Goal: Task Accomplishment & Management: Complete application form

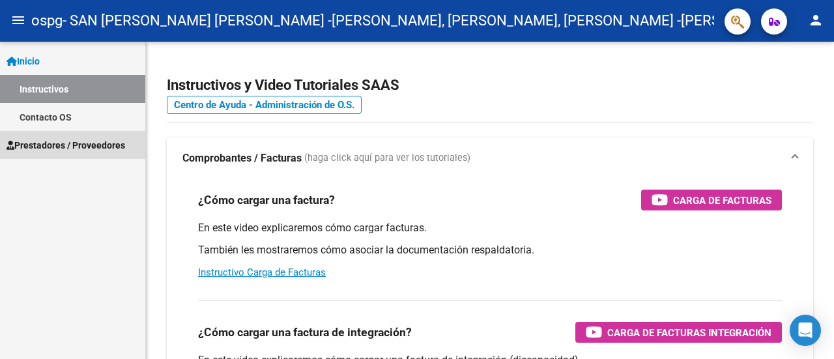
click at [63, 149] on span "Prestadores / Proveedores" at bounding box center [66, 145] width 119 height 14
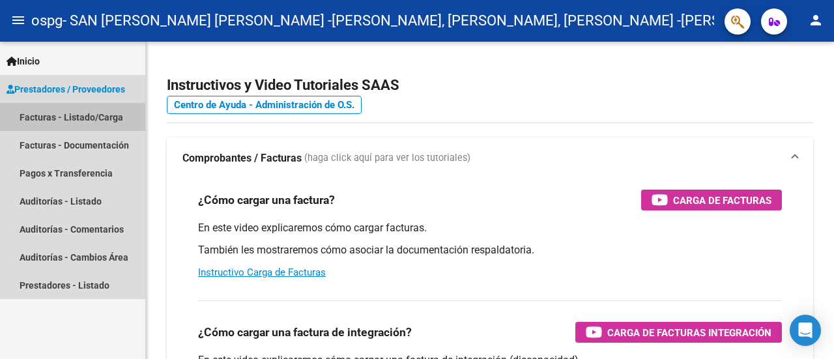
click at [38, 120] on link "Facturas - Listado/Carga" at bounding box center [72, 117] width 145 height 28
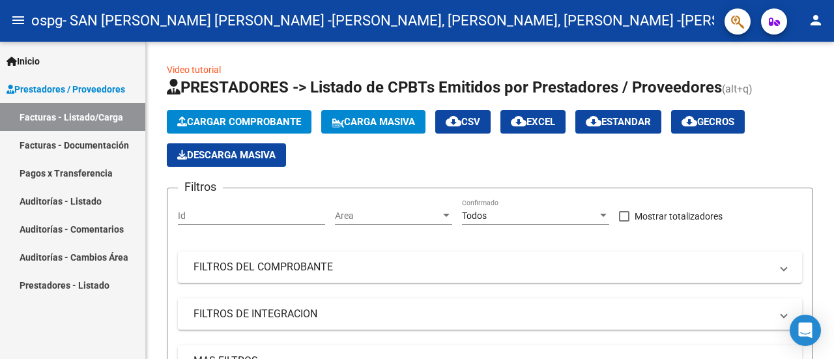
click at [95, 89] on span "Prestadores / Proveedores" at bounding box center [66, 89] width 119 height 14
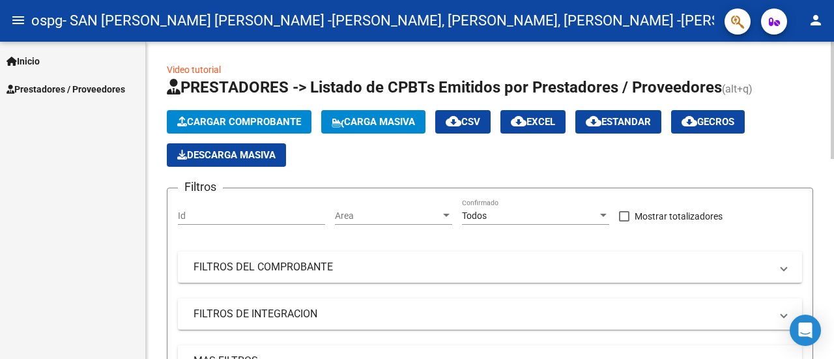
click at [257, 119] on span "Cargar Comprobante" at bounding box center [239, 122] width 124 height 12
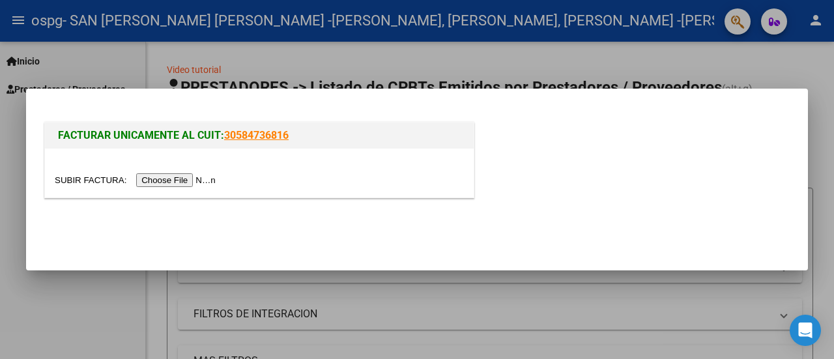
click at [204, 178] on input "file" at bounding box center [137, 180] width 165 height 14
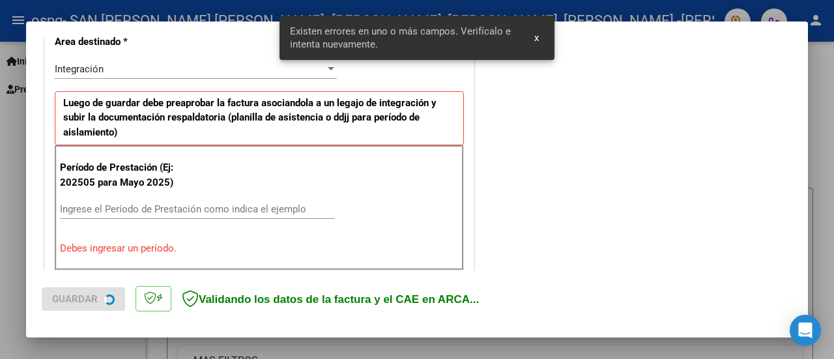
scroll to position [325, 0]
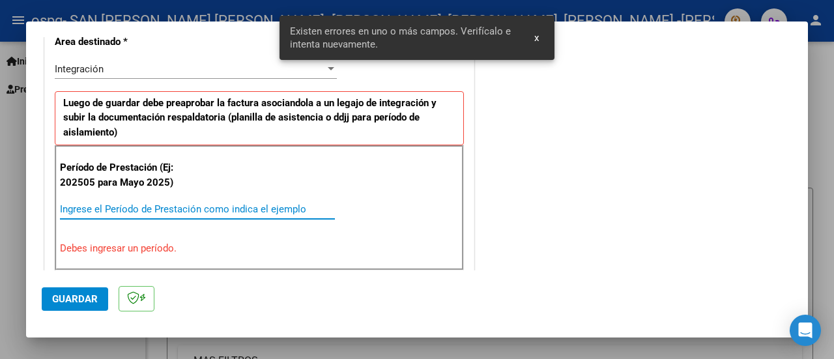
click at [126, 207] on input "Ingrese el Período de Prestación como indica el ejemplo" at bounding box center [197, 209] width 275 height 12
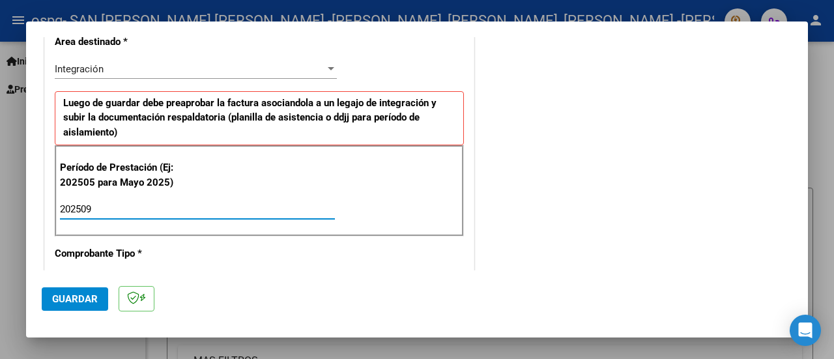
type input "202509"
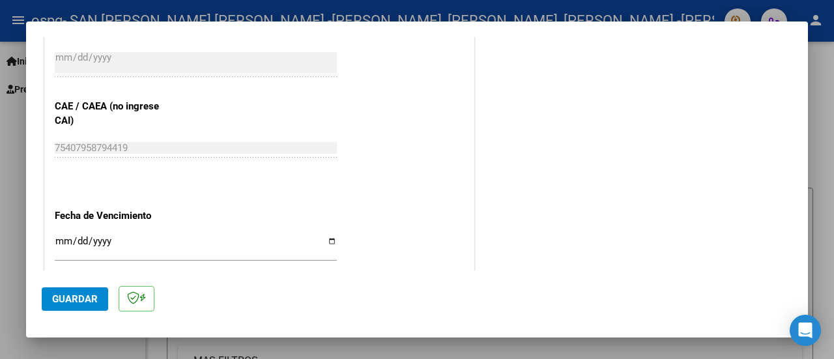
scroll to position [846, 0]
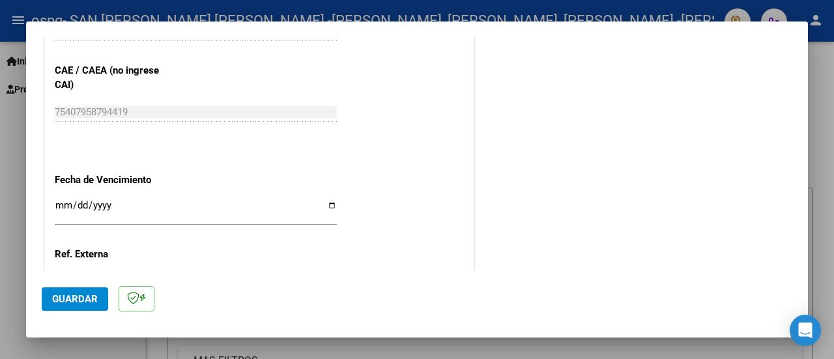
click at [327, 200] on input "Ingresar la fecha" at bounding box center [196, 210] width 282 height 21
type input "[DATE]"
click at [74, 295] on span "Guardar" at bounding box center [75, 299] width 46 height 12
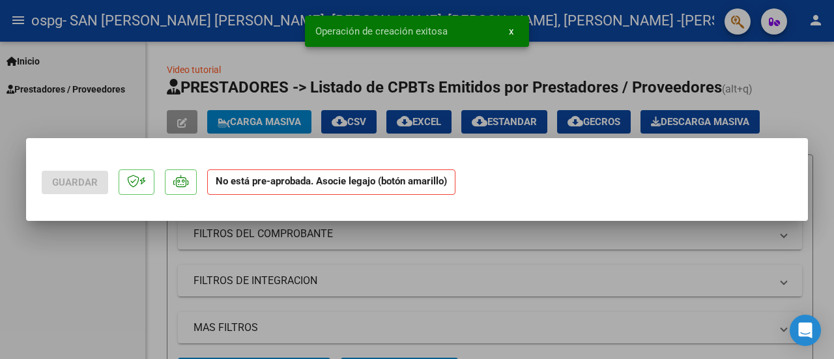
scroll to position [0, 0]
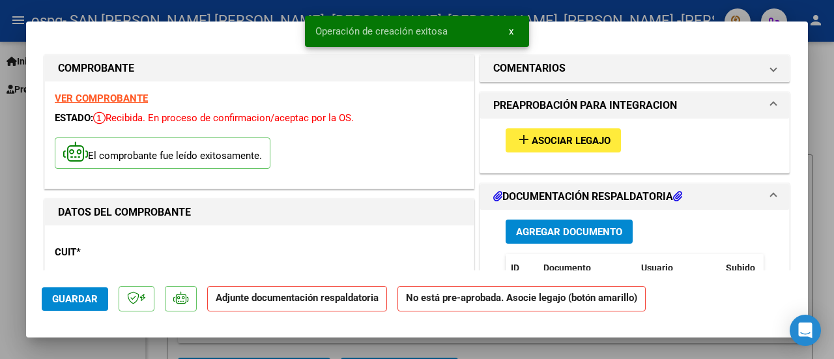
click at [522, 136] on mat-icon "add" at bounding box center [524, 140] width 16 height 16
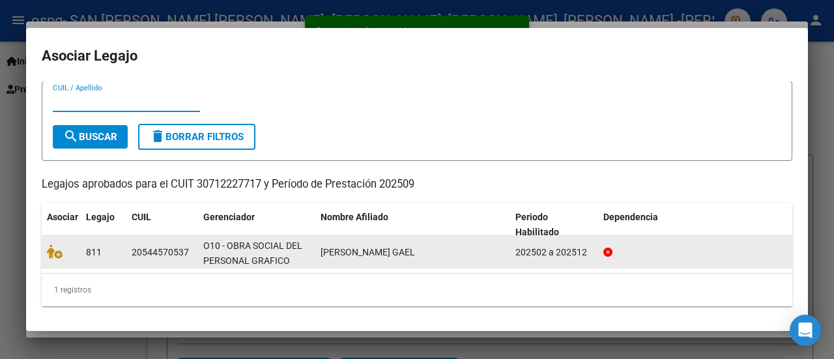
scroll to position [33, 0]
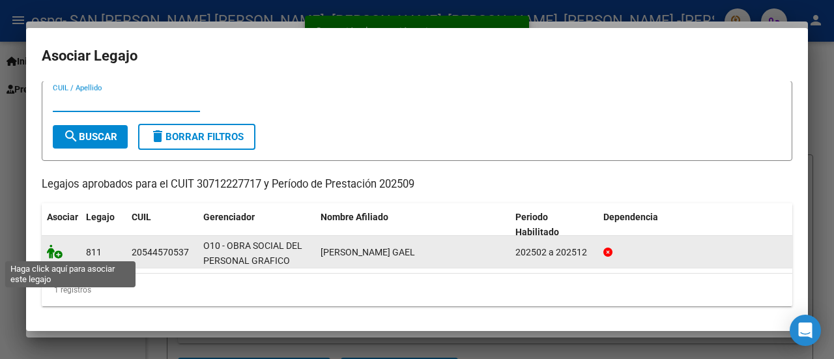
click at [57, 255] on icon at bounding box center [55, 251] width 16 height 14
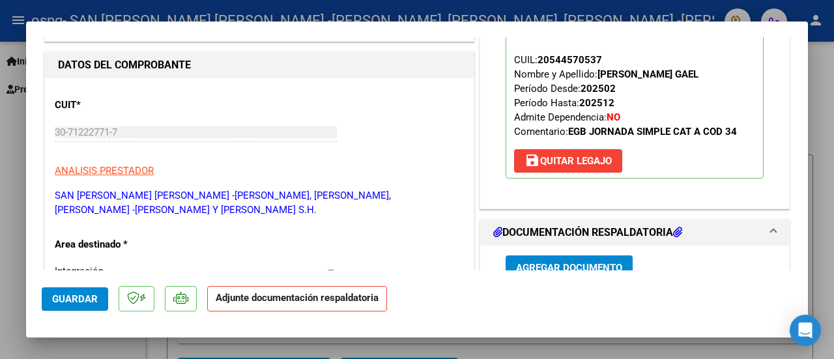
scroll to position [196, 0]
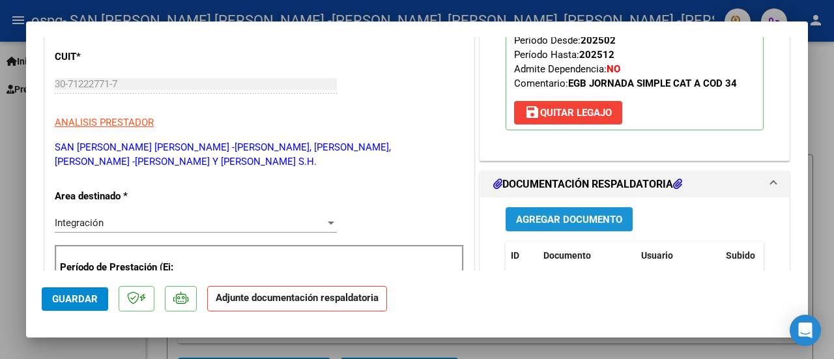
click at [529, 222] on span "Agregar Documento" at bounding box center [569, 220] width 106 height 12
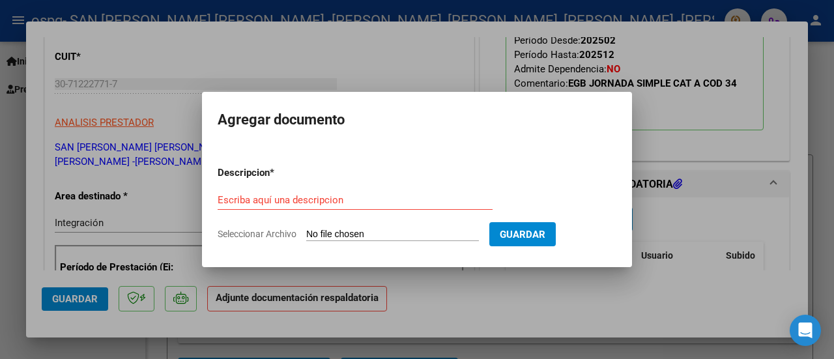
click at [327, 207] on div "Escriba aquí una descripcion" at bounding box center [355, 200] width 275 height 20
click at [323, 203] on input "Escriba aquí una descripcion" at bounding box center [355, 200] width 275 height 12
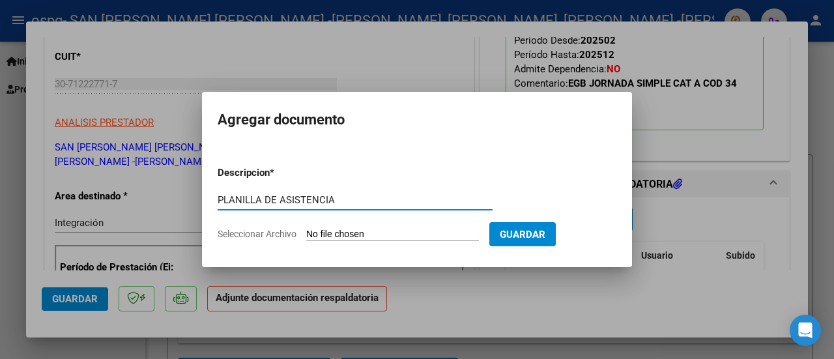
type input "PLANILLA DE ASISTENCIA"
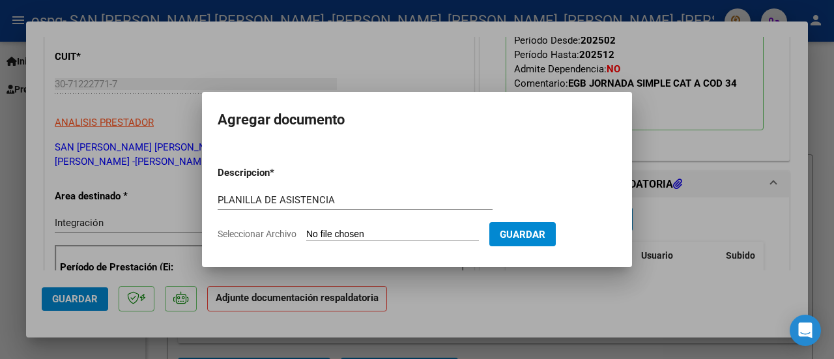
click at [367, 235] on input "Seleccionar Archivo" at bounding box center [392, 235] width 173 height 12
type input "C:\fakepath\PEDRAZA DAMIAN ASIS SEP.pdf"
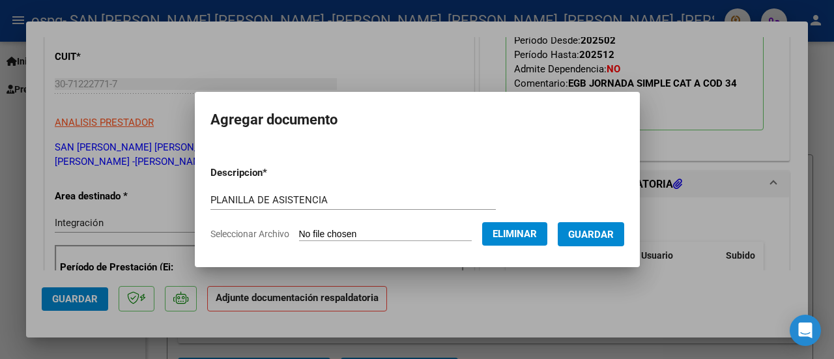
click at [604, 233] on span "Guardar" at bounding box center [591, 235] width 46 height 12
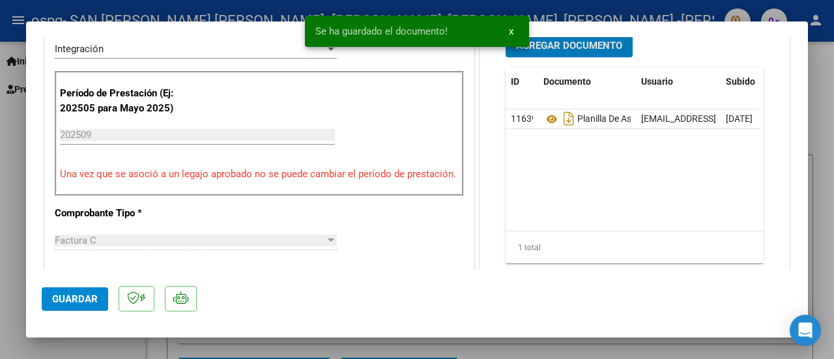
scroll to position [391, 0]
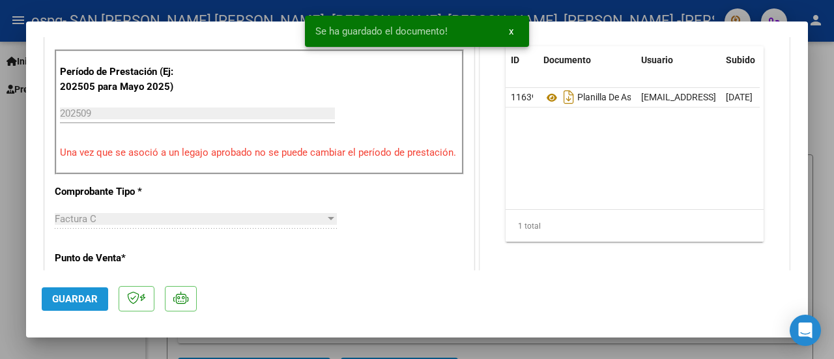
click at [76, 295] on span "Guardar" at bounding box center [75, 299] width 46 height 12
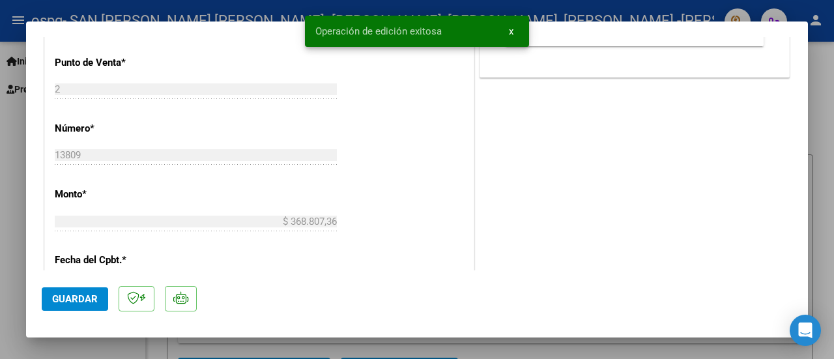
click at [829, 186] on div at bounding box center [417, 179] width 834 height 359
type input "$ 0,00"
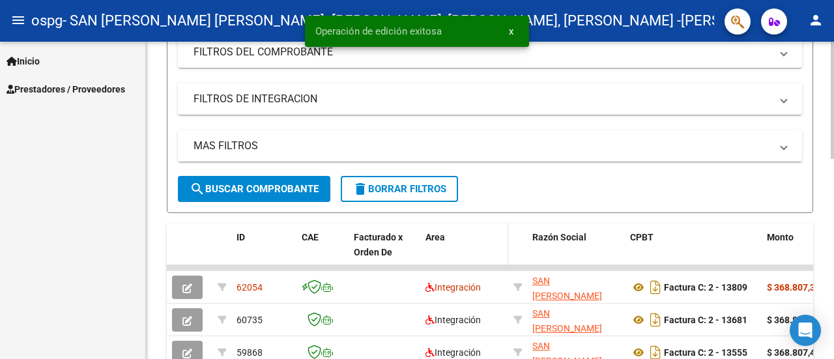
scroll to position [261, 0]
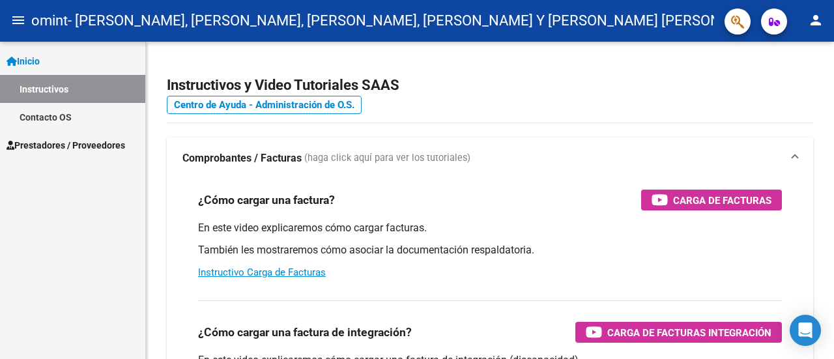
click at [45, 145] on span "Prestadores / Proveedores" at bounding box center [66, 145] width 119 height 14
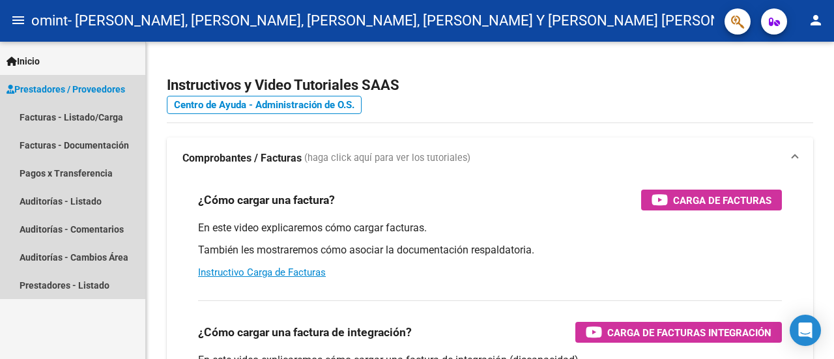
click at [50, 85] on span "Prestadores / Proveedores" at bounding box center [66, 89] width 119 height 14
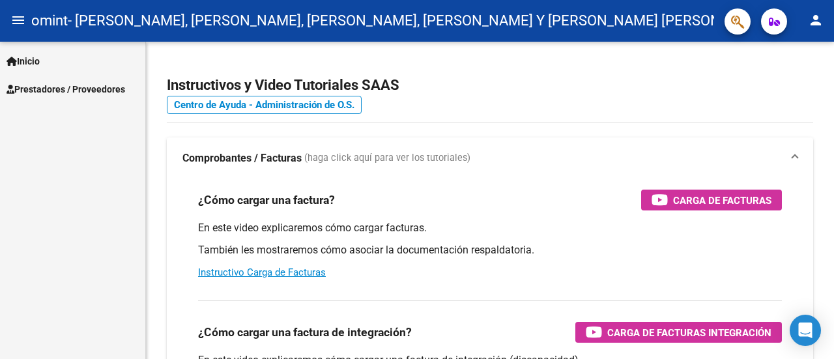
click at [40, 92] on span "Prestadores / Proveedores" at bounding box center [66, 89] width 119 height 14
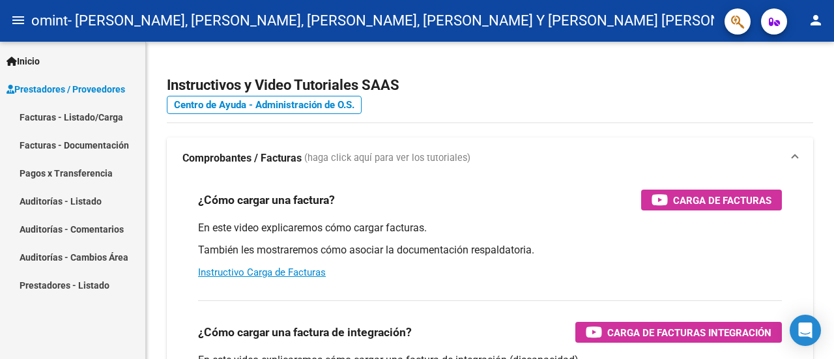
click at [36, 115] on link "Facturas - Listado/Carga" at bounding box center [72, 117] width 145 height 28
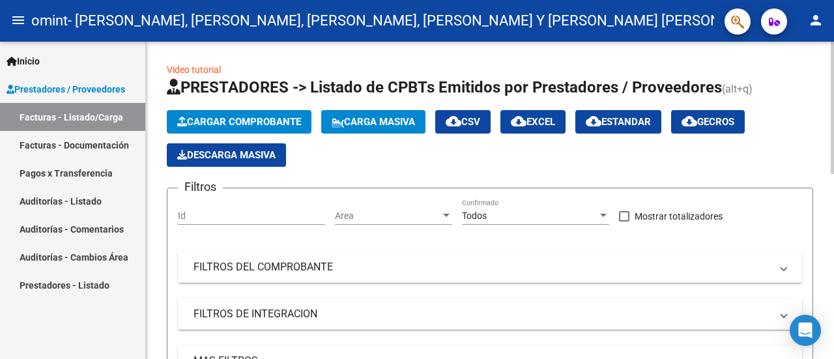
click at [206, 116] on span "Cargar Comprobante" at bounding box center [239, 122] width 124 height 12
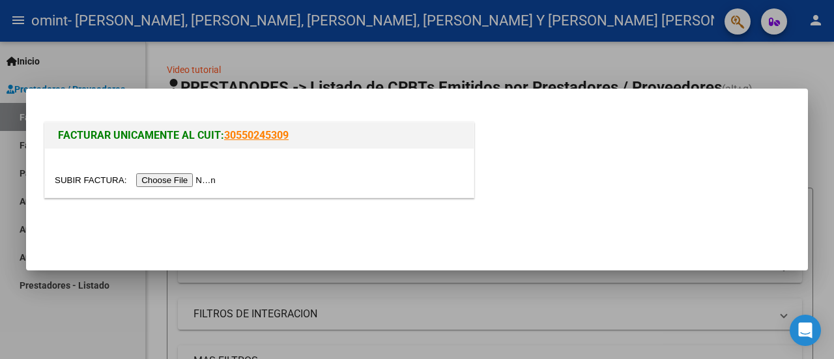
click at [190, 183] on input "file" at bounding box center [137, 180] width 165 height 14
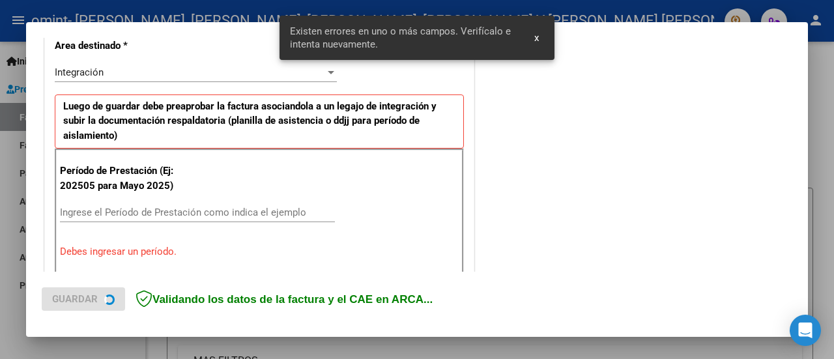
scroll to position [364, 0]
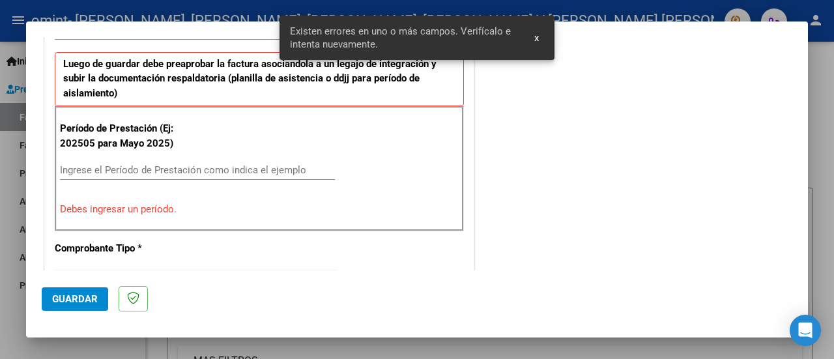
click at [94, 169] on input "Ingrese el Período de Prestación como indica el ejemplo" at bounding box center [197, 170] width 275 height 12
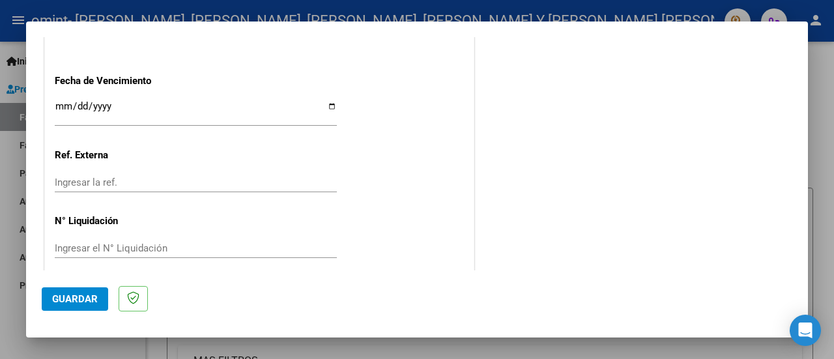
scroll to position [950, 0]
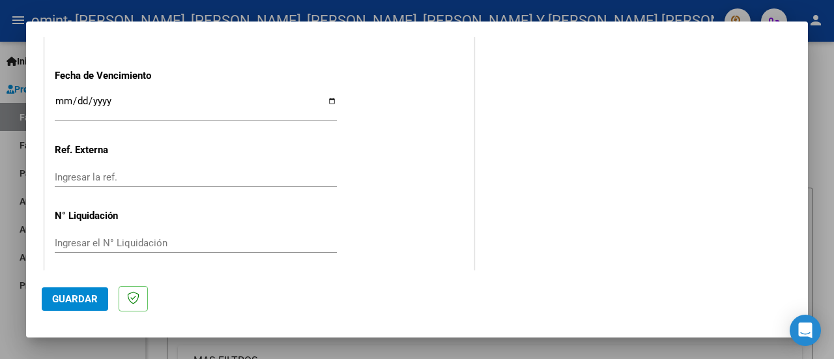
type input "202509"
click at [327, 99] on input "Ingresar la fecha" at bounding box center [196, 106] width 282 height 21
type input "[DATE]"
click at [73, 303] on span "Guardar" at bounding box center [75, 299] width 46 height 12
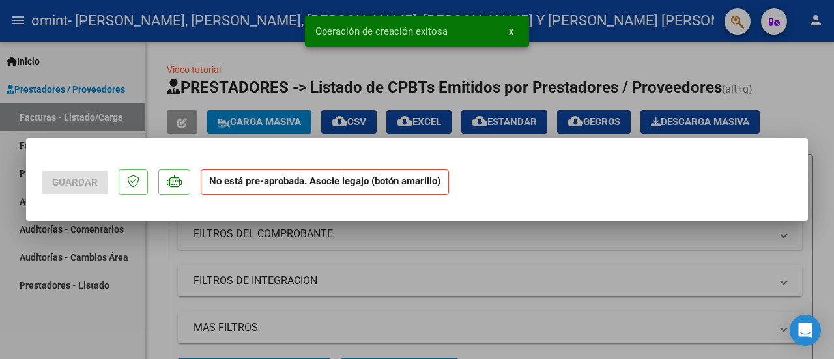
scroll to position [0, 0]
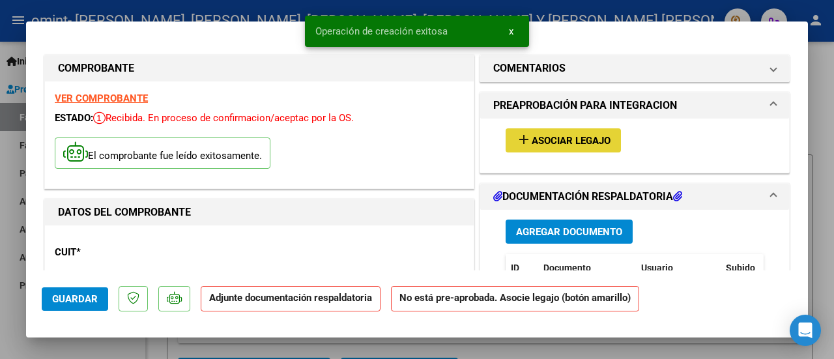
click at [532, 139] on span "Asociar Legajo" at bounding box center [571, 141] width 79 height 12
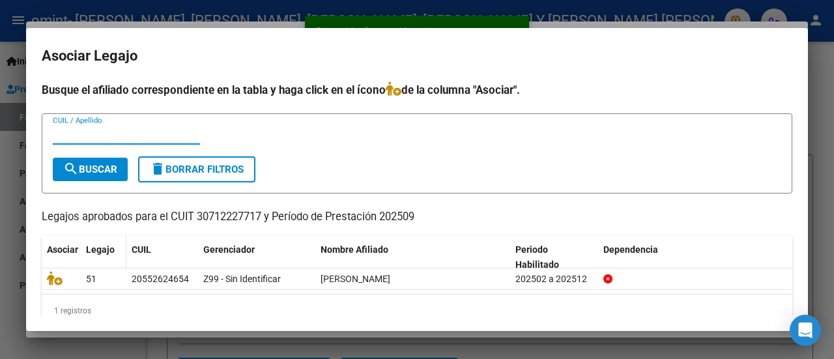
scroll to position [21, 0]
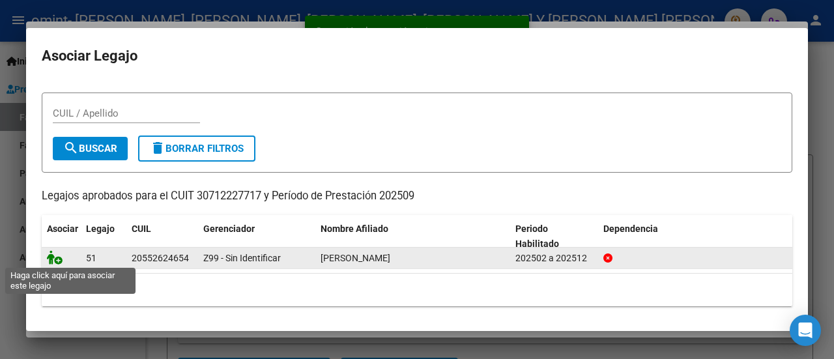
click at [51, 257] on icon at bounding box center [55, 257] width 16 height 14
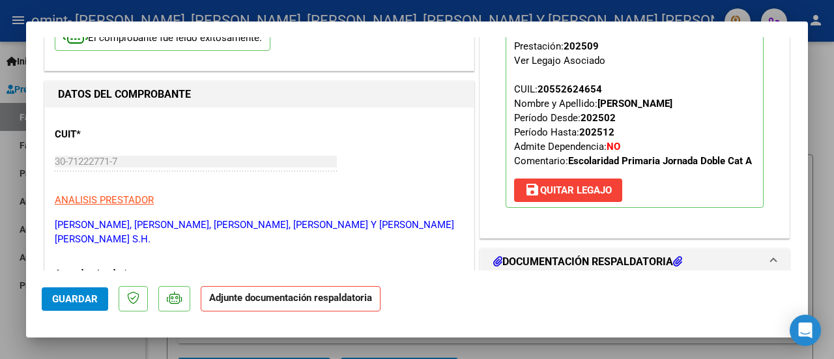
scroll to position [196, 0]
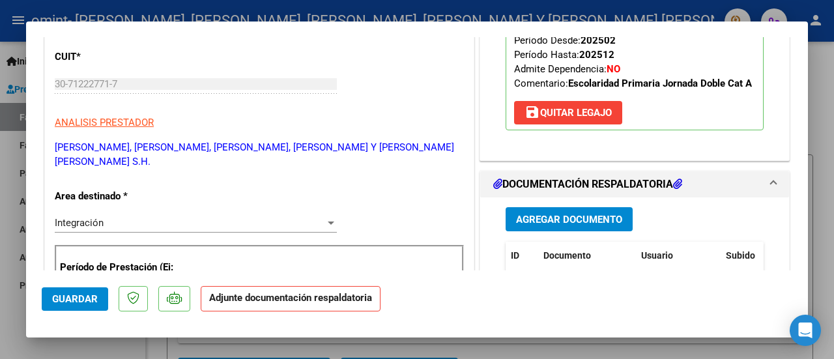
click at [564, 226] on span "Agregar Documento" at bounding box center [569, 220] width 106 height 12
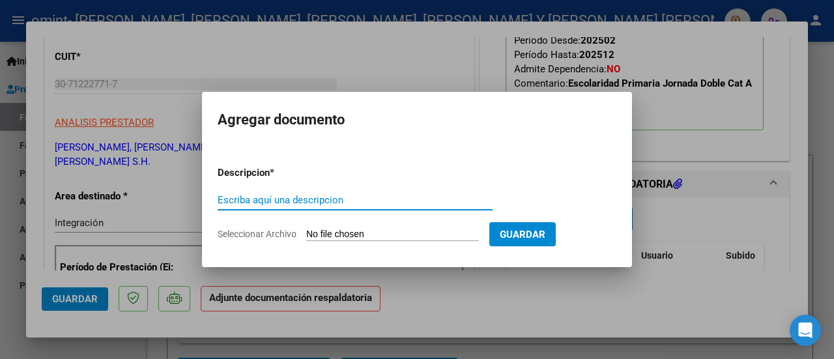
click at [228, 200] on input "Escriba aquí una descripcion" at bounding box center [355, 200] width 275 height 12
type input "PLANILLA DE ASISTENCIA"
click at [317, 229] on input "Seleccionar Archivo" at bounding box center [392, 235] width 173 height 12
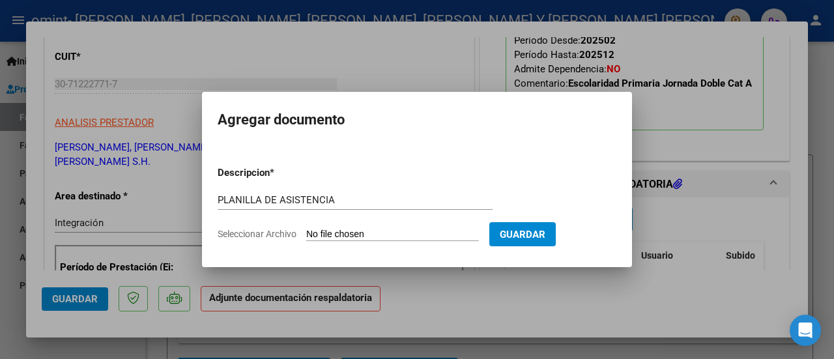
type input "C:\fakepath\[PERSON_NAME] ASIS SEP.pdf"
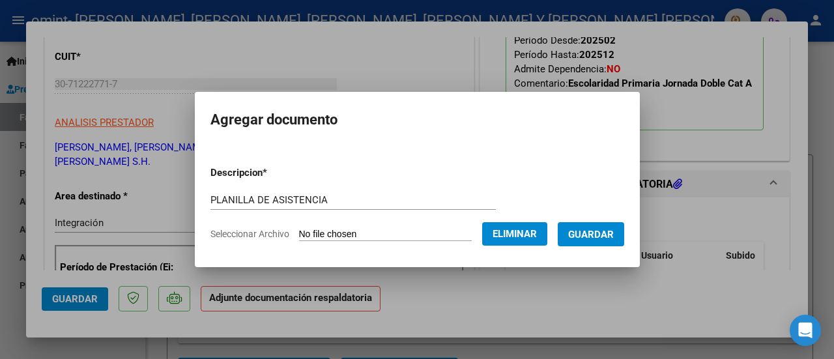
click at [604, 235] on span "Guardar" at bounding box center [591, 235] width 46 height 12
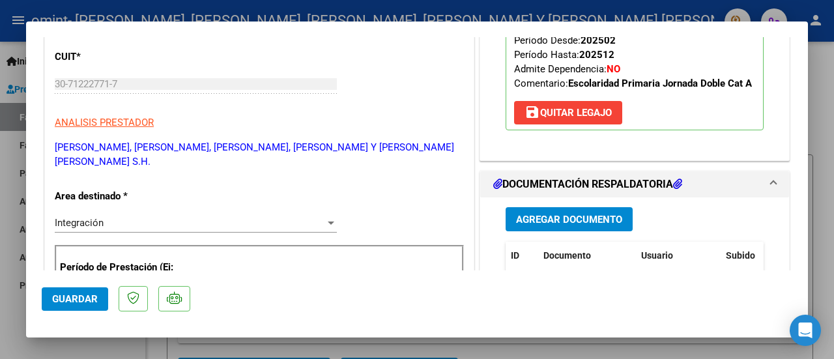
click at [821, 80] on div at bounding box center [417, 179] width 834 height 359
type input "$ 0,00"
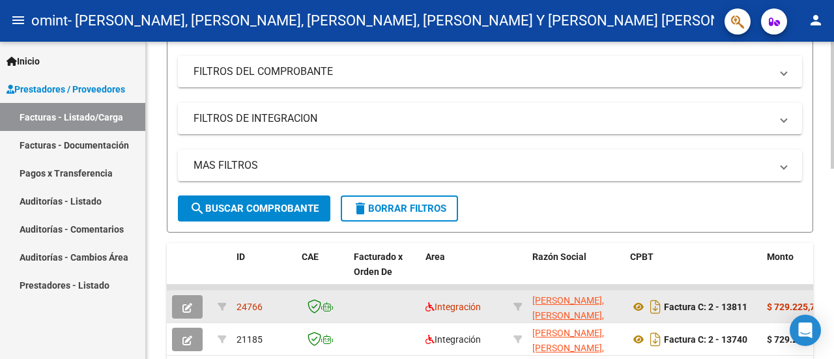
scroll to position [261, 0]
